Goal: Navigation & Orientation: Understand site structure

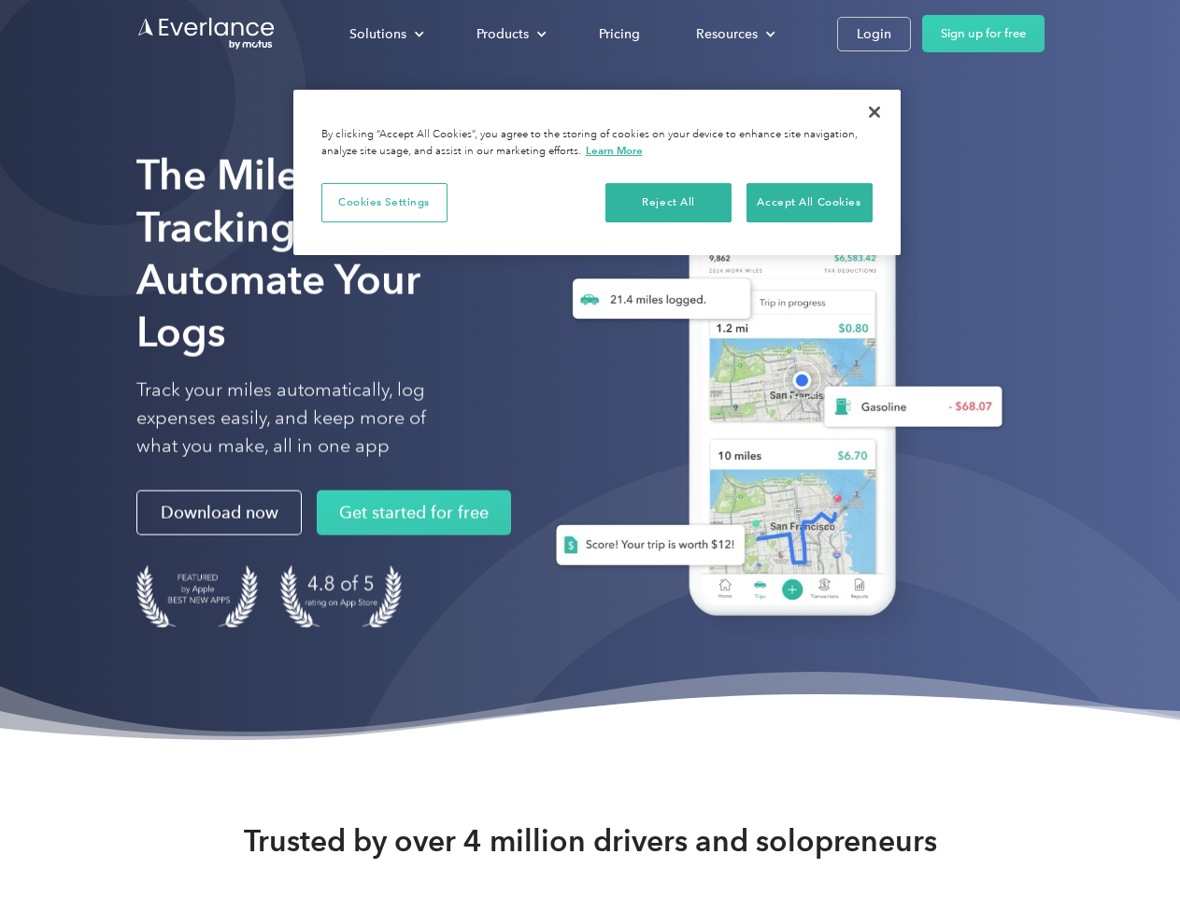
click at [386, 34] on div "Solutions" at bounding box center [377, 33] width 57 height 23
click at [509, 34] on div "Products" at bounding box center [502, 33] width 52 height 23
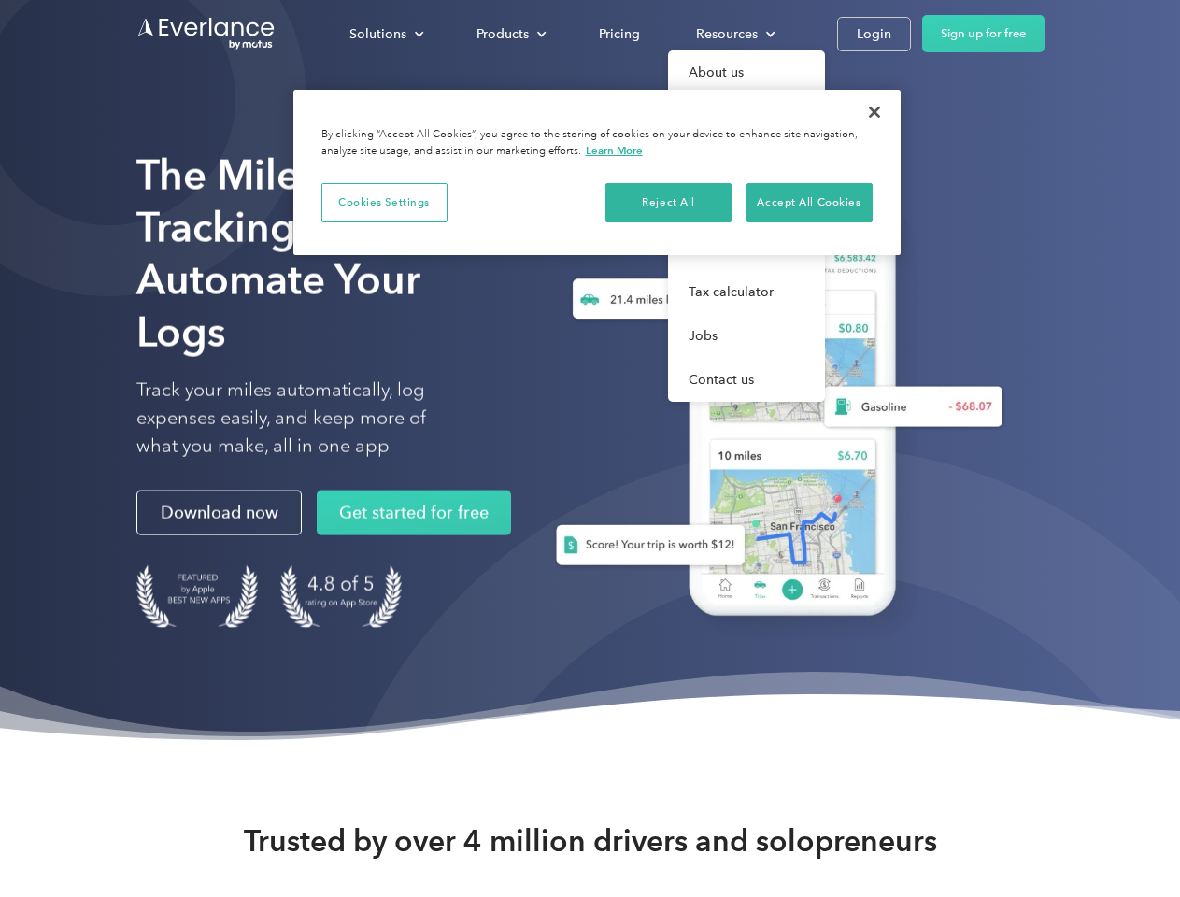
click at [733, 34] on div "Resources" at bounding box center [727, 33] width 62 height 23
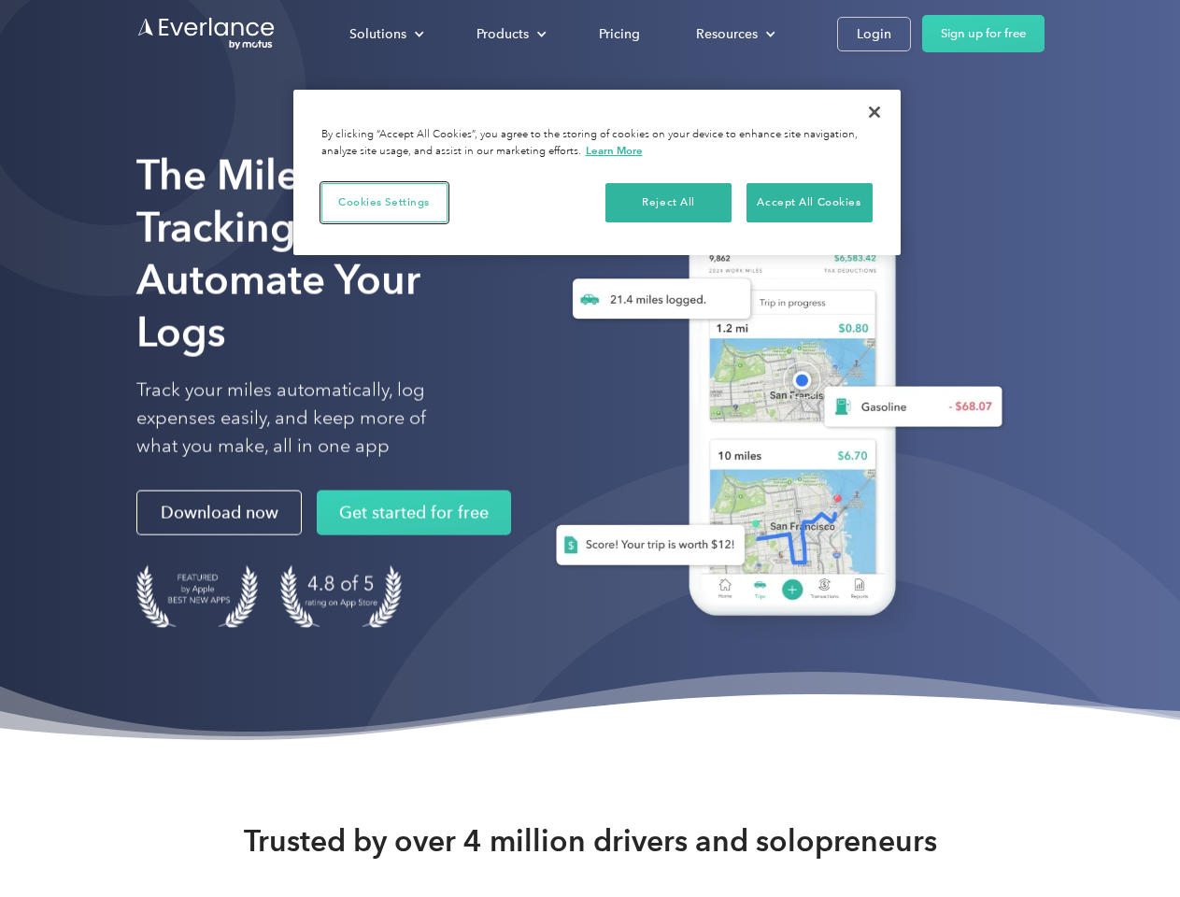
click at [384, 202] on button "Cookies Settings" at bounding box center [384, 202] width 126 height 39
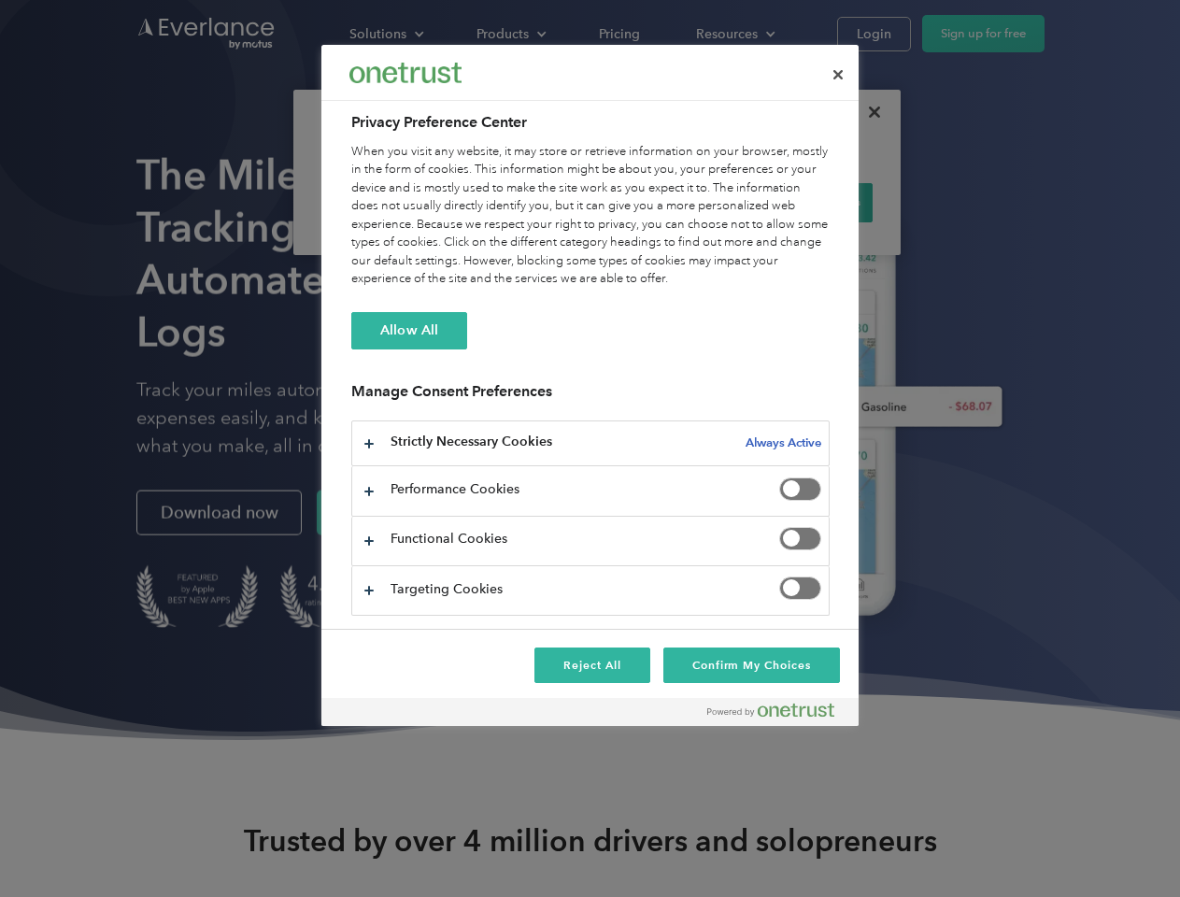
click at [669, 202] on div "When you visit any website, it may store or retrieve information on your browse…" at bounding box center [590, 216] width 478 height 146
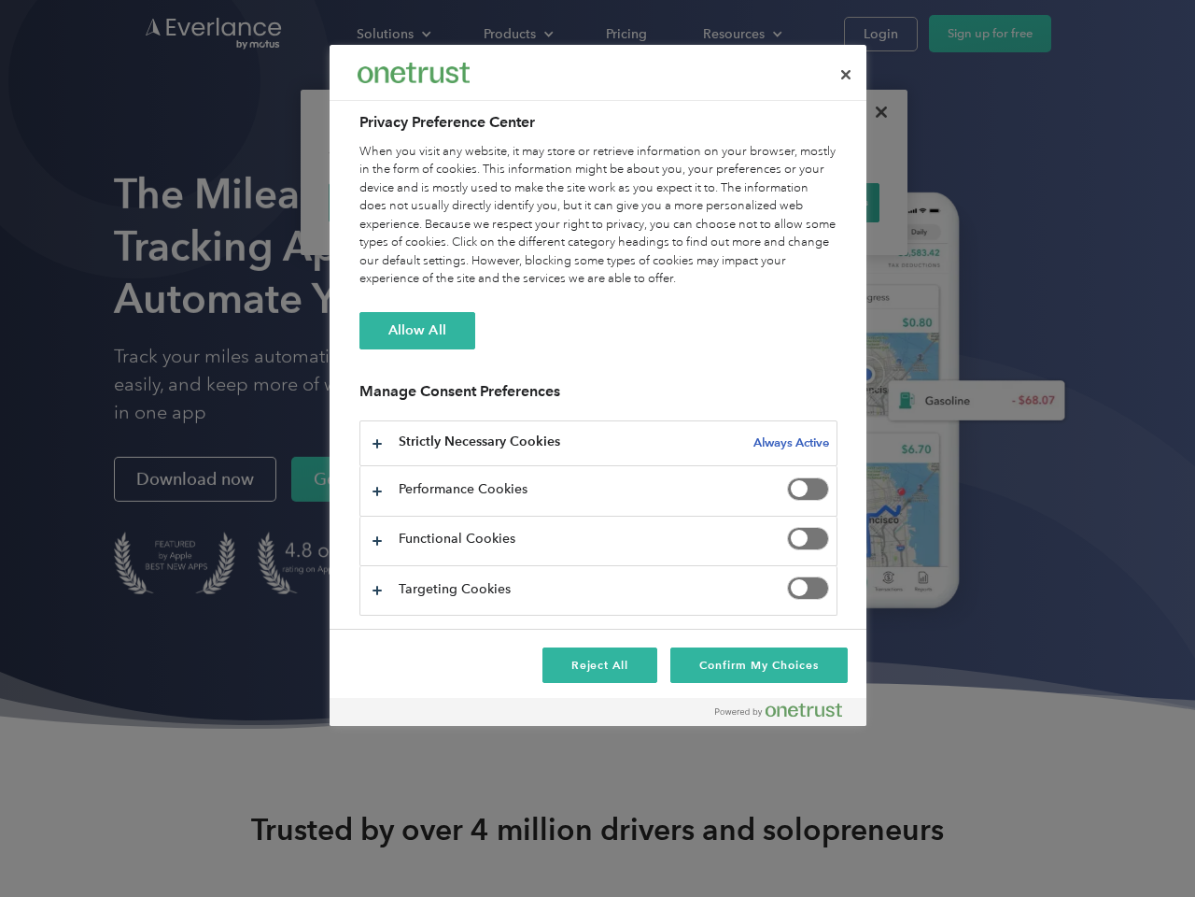
click at [809, 202] on div "When you visit any website, it may store or retrieve information on your browse…" at bounding box center [599, 216] width 478 height 146
click at [874, 112] on div at bounding box center [597, 448] width 1195 height 897
